Goal: Book appointment/travel/reservation

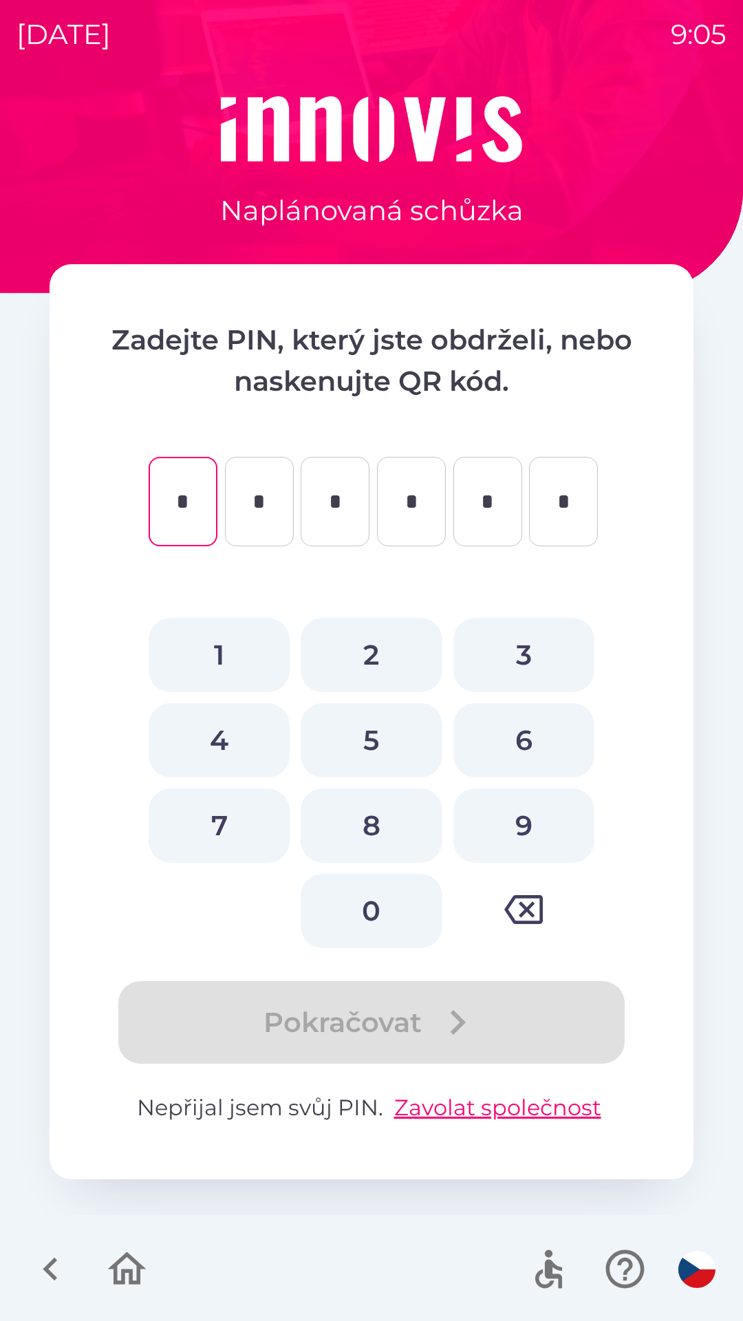
click at [41, 1263] on icon "button" at bounding box center [51, 1269] width 46 height 46
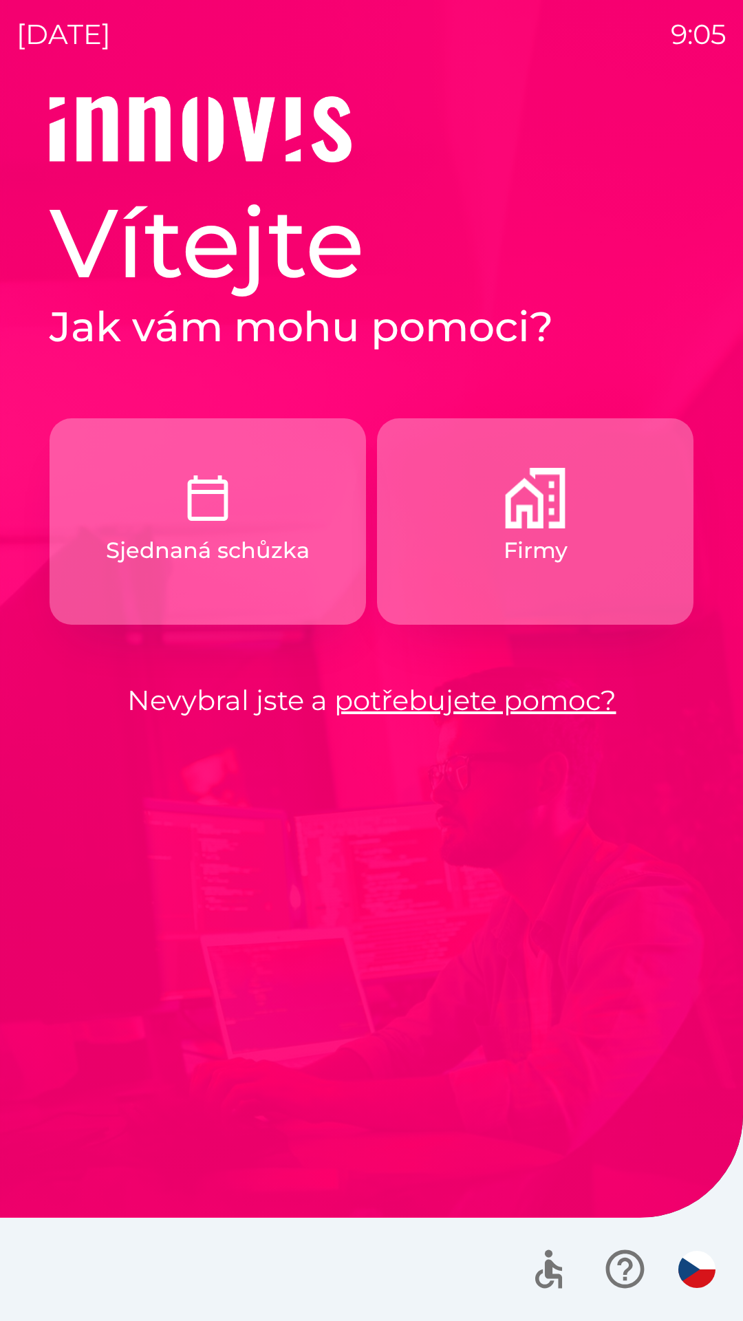
click at [548, 549] on p "Firmy" at bounding box center [536, 550] width 64 height 33
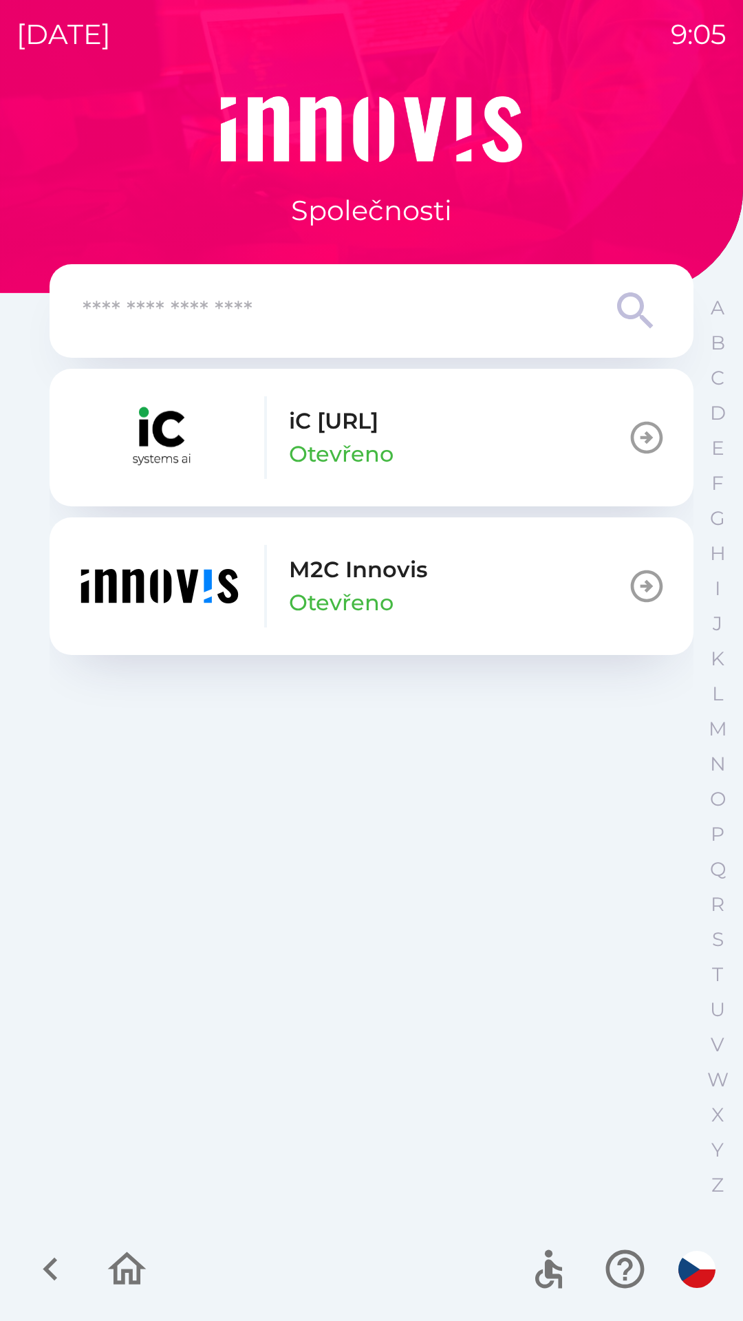
click at [350, 603] on p "Otevřeno" at bounding box center [341, 602] width 105 height 33
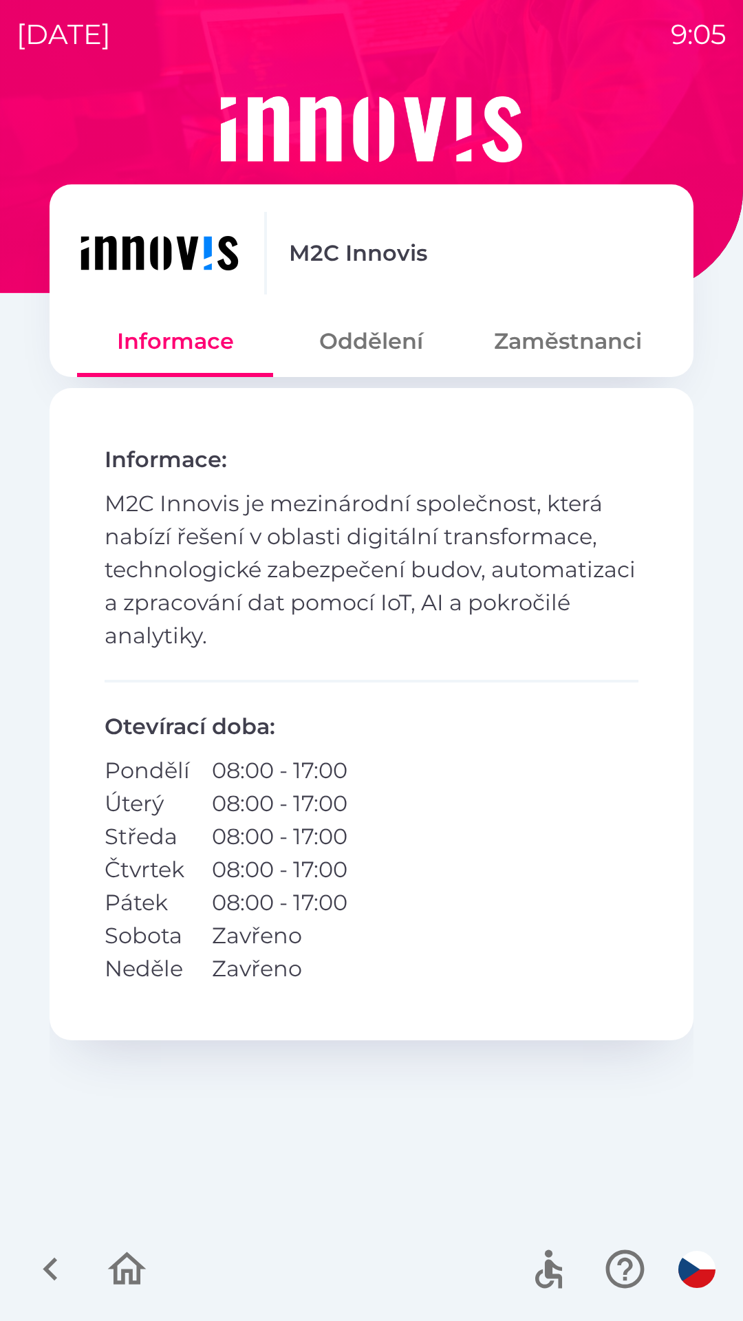
click at [379, 348] on button "Oddělení" at bounding box center [371, 342] width 196 height 50
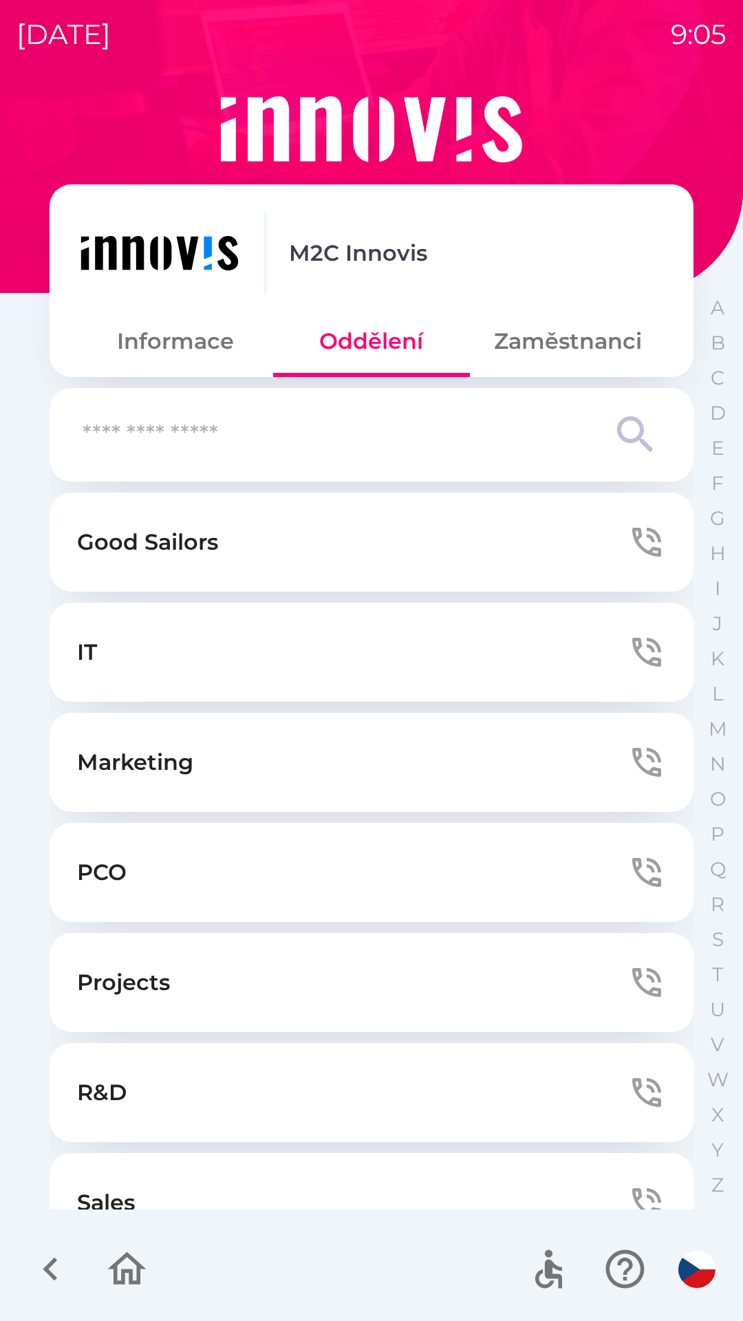
click at [441, 659] on button "IT" at bounding box center [372, 652] width 644 height 99
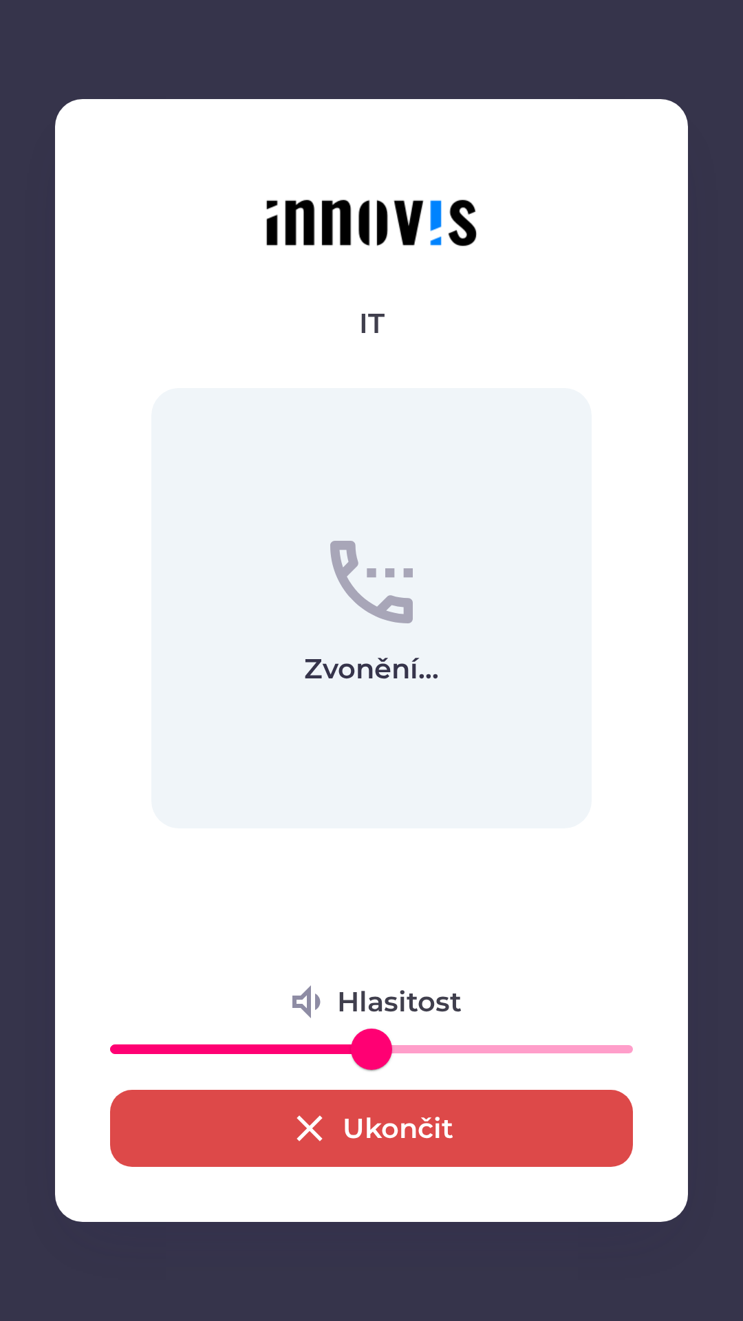
type input "**"
click at [351, 1042] on span at bounding box center [371, 1049] width 41 height 41
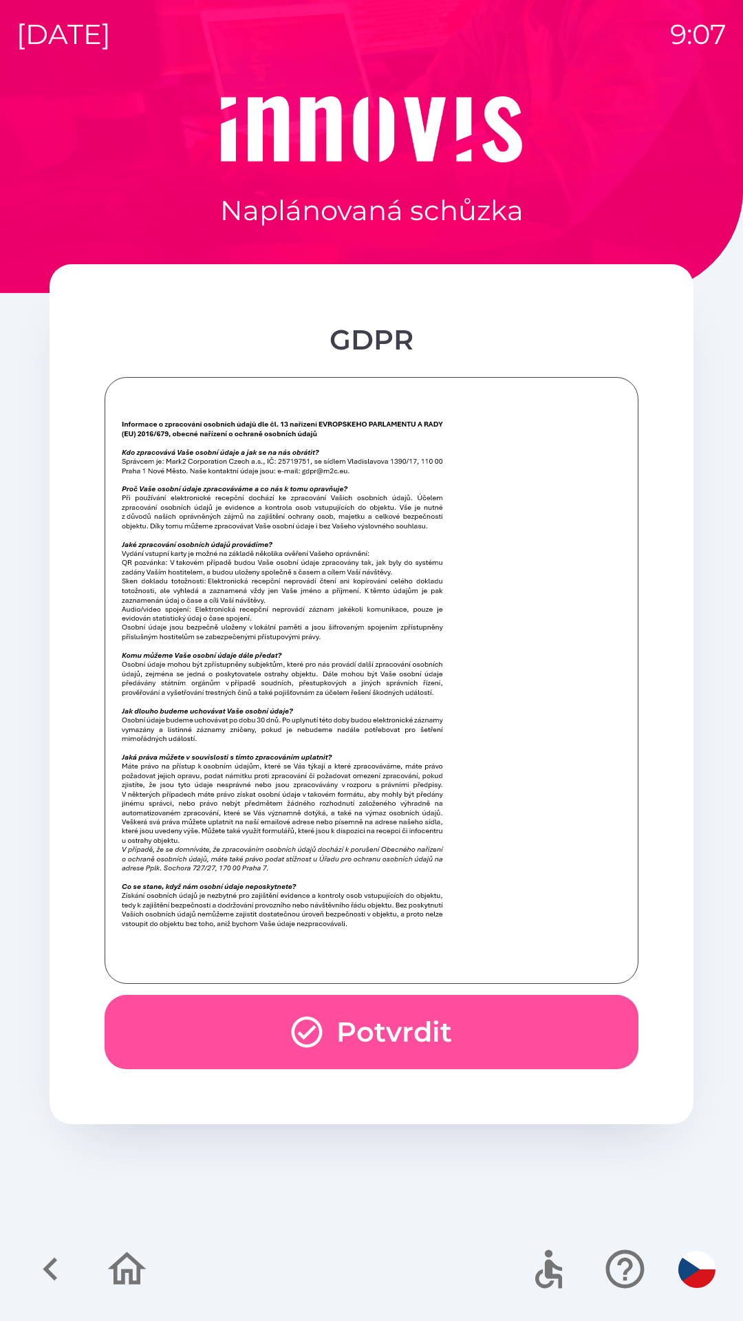
click at [399, 1014] on button "Potvrdit" at bounding box center [372, 1032] width 534 height 74
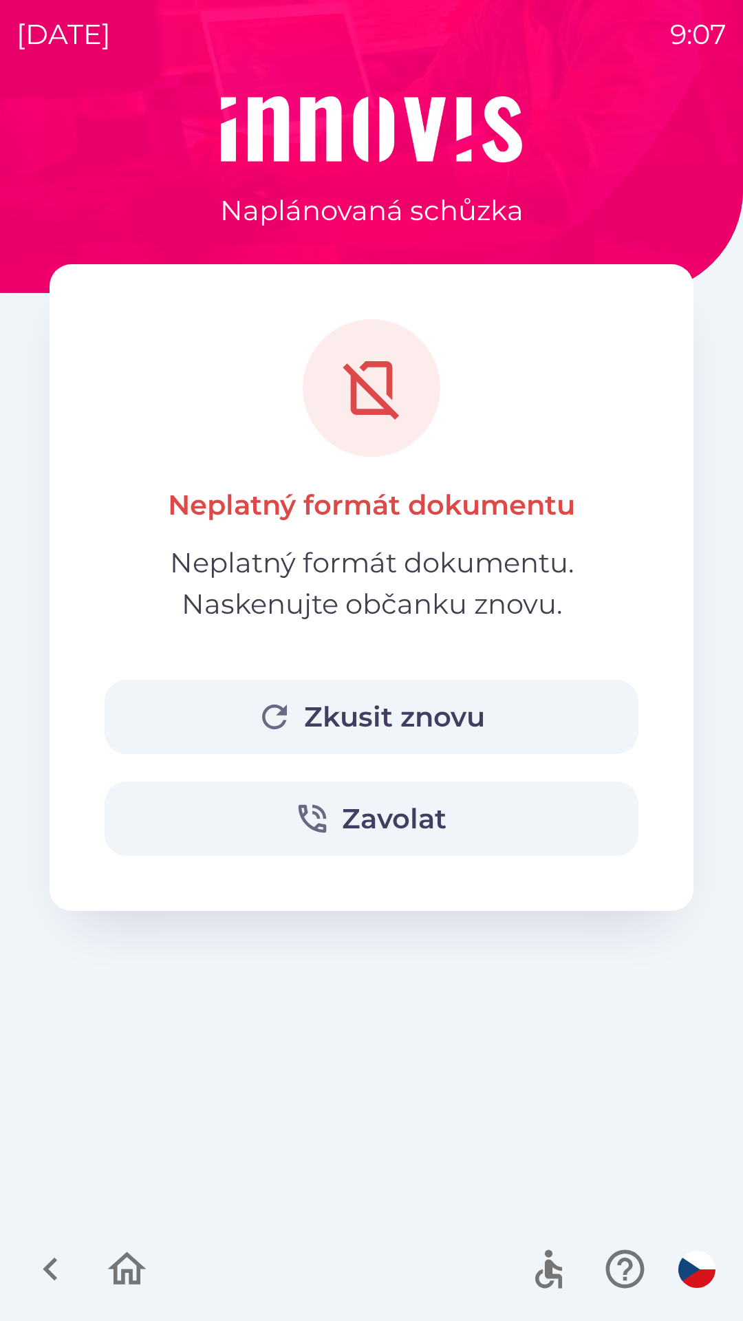
click at [303, 712] on button "Zkusit znovu" at bounding box center [372, 717] width 534 height 74
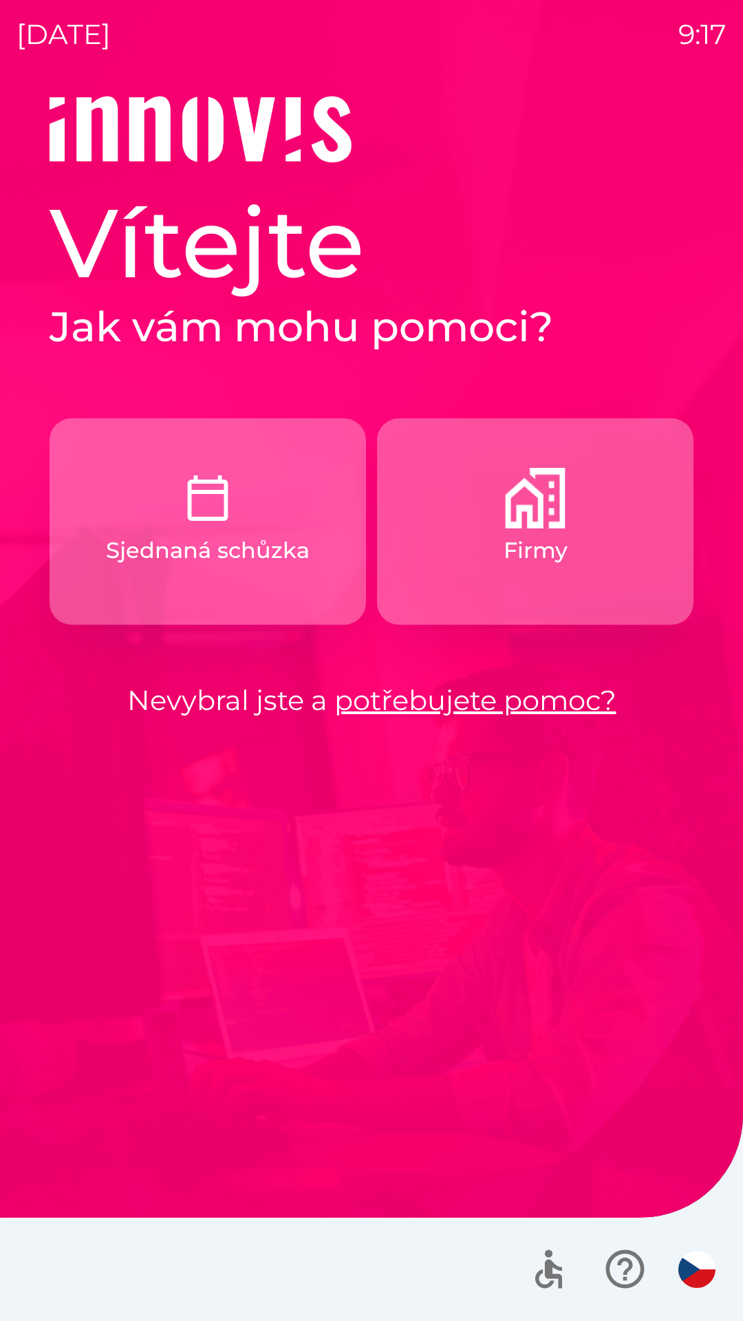
click at [477, 545] on button "Firmy" at bounding box center [535, 521] width 317 height 206
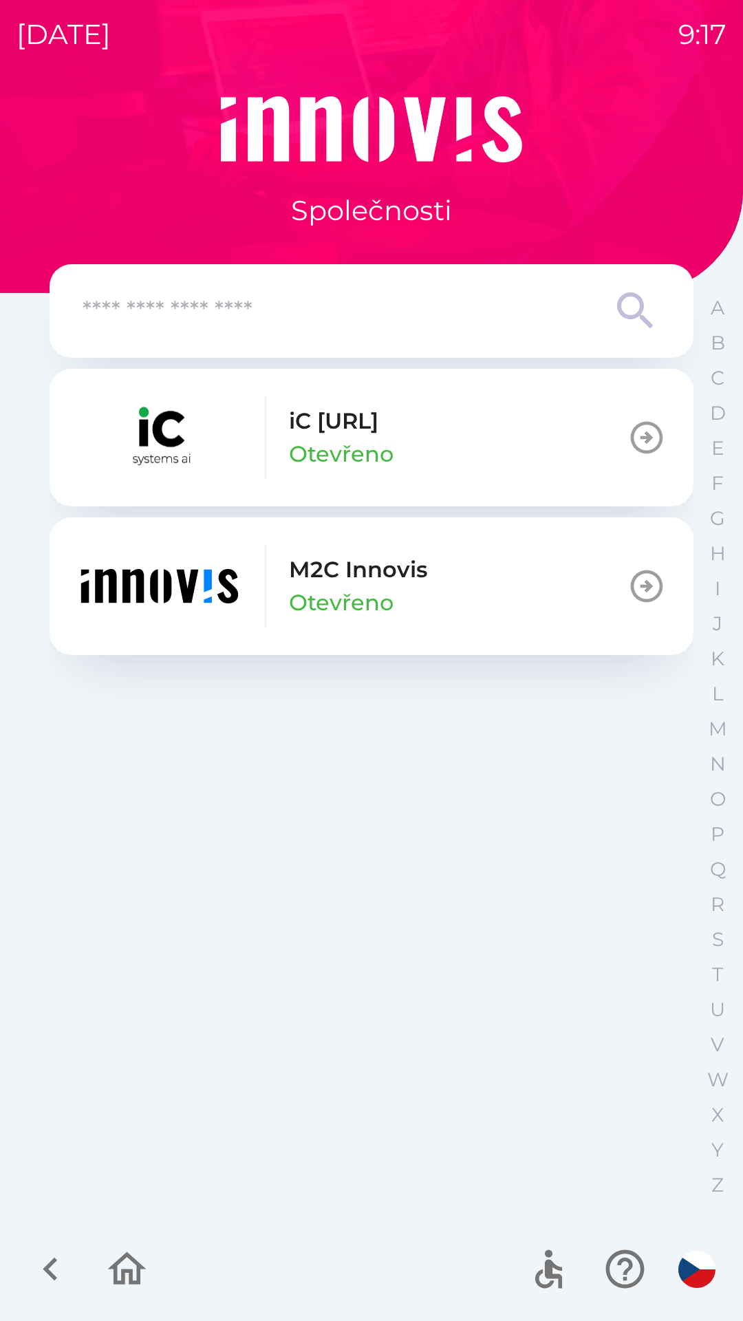
click at [334, 590] on p "Otevřeno" at bounding box center [341, 602] width 105 height 33
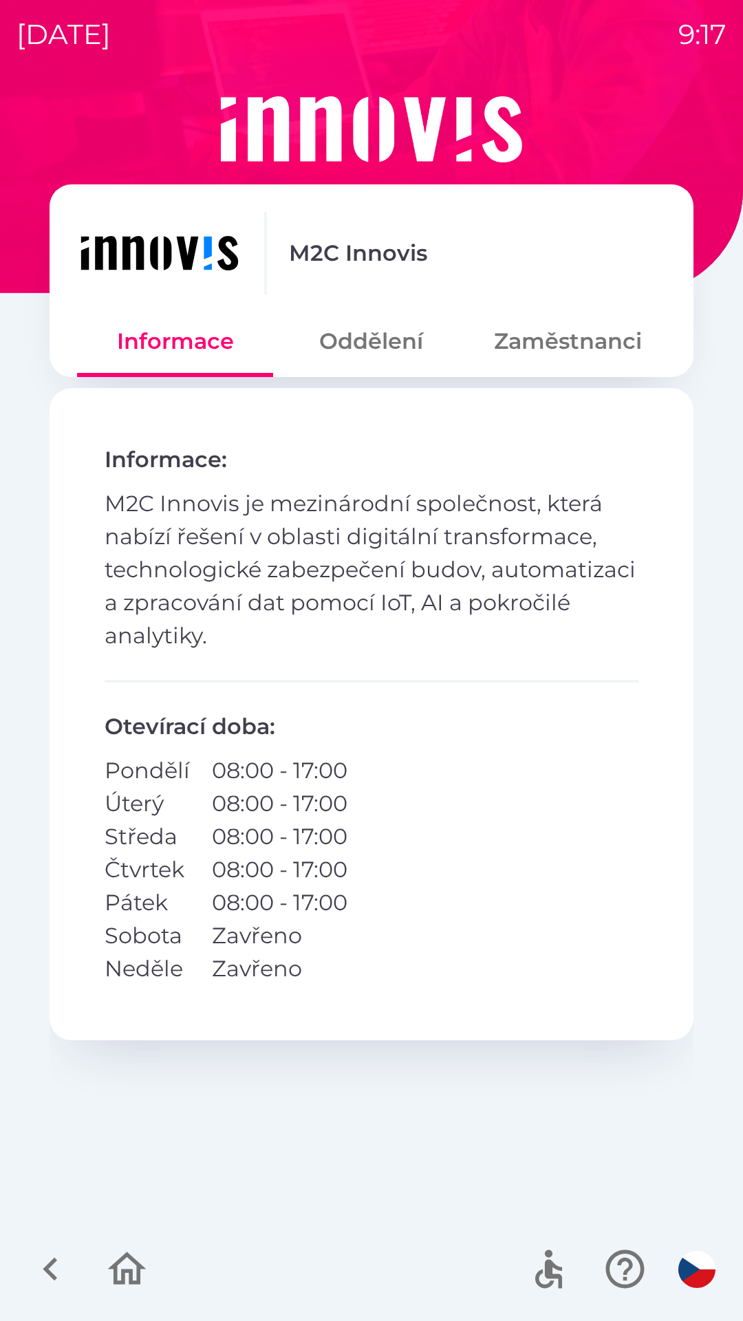
click at [534, 354] on button "Zaměstnanci" at bounding box center [568, 342] width 196 height 50
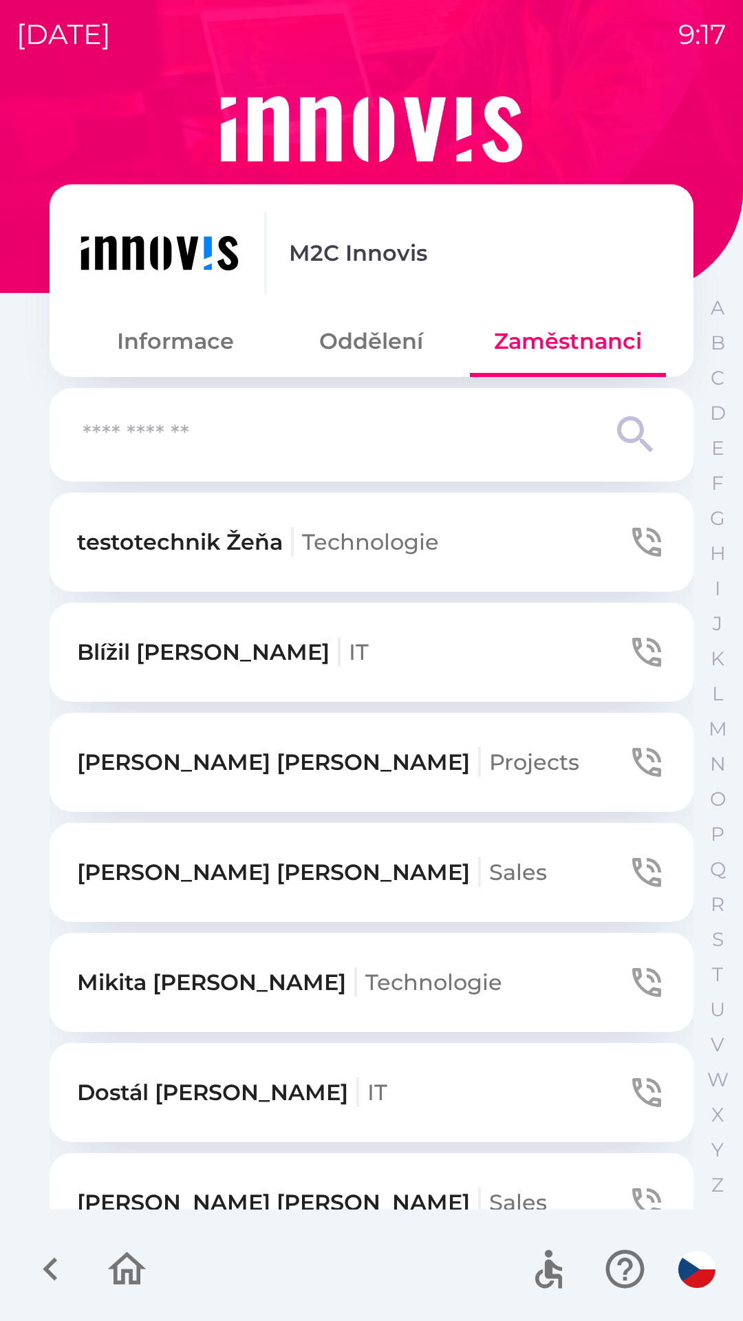
click at [238, 1197] on p "[PERSON_NAME]" at bounding box center [312, 1202] width 470 height 33
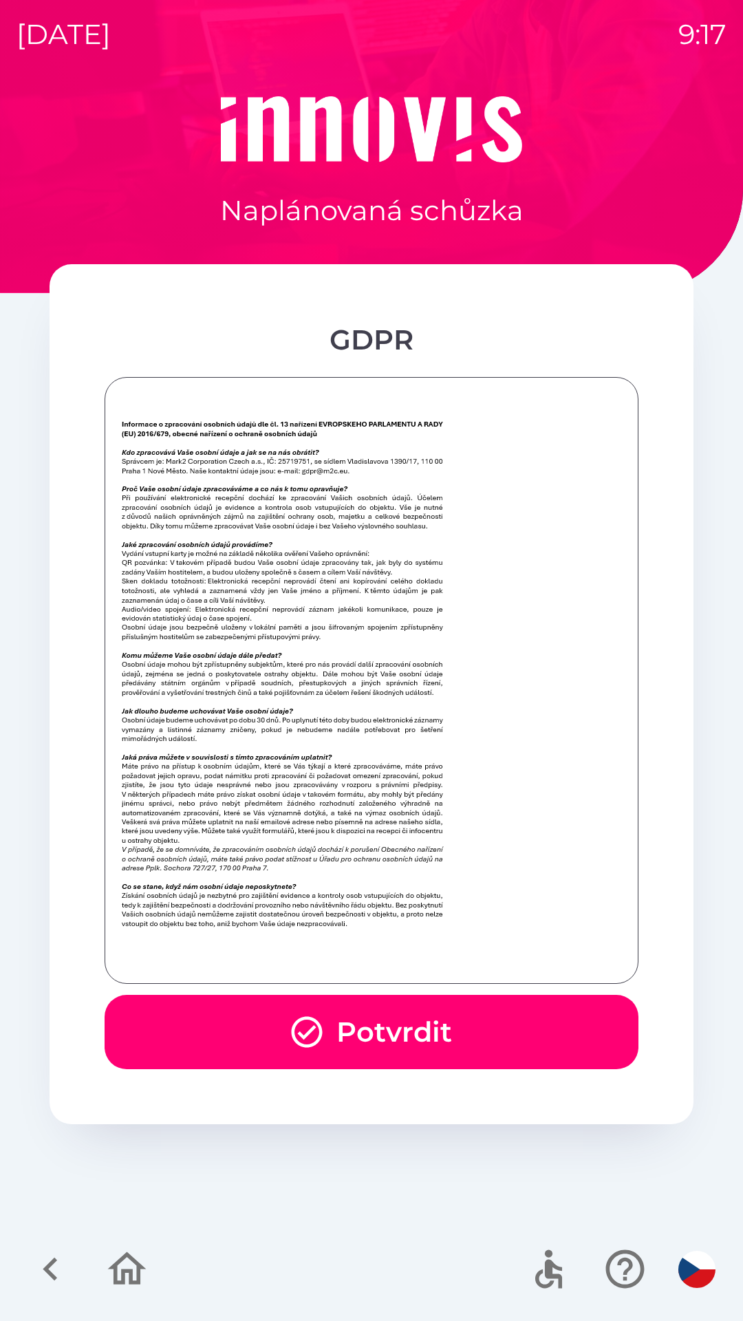
click at [207, 1013] on button "Potvrdit" at bounding box center [372, 1032] width 534 height 74
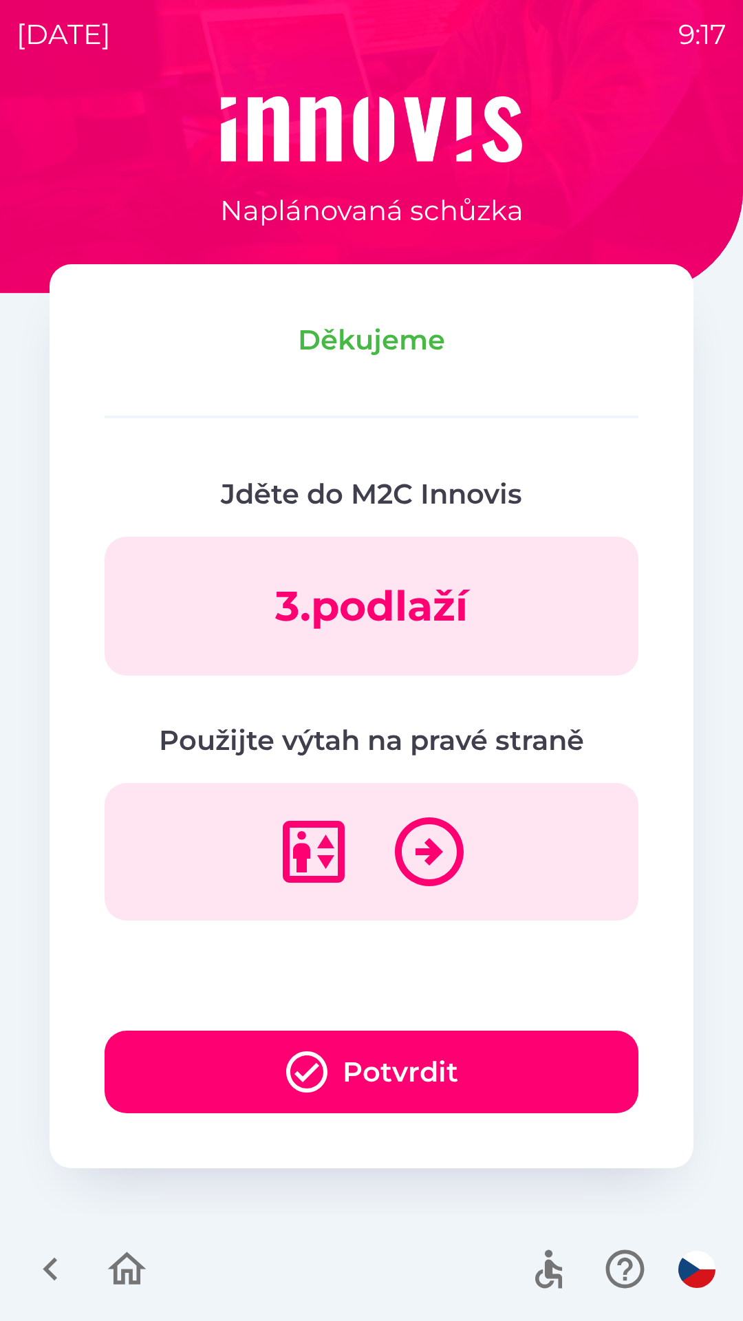
click at [336, 1063] on button "Potvrdit" at bounding box center [372, 1072] width 534 height 83
